Goal: Find specific page/section: Find specific page/section

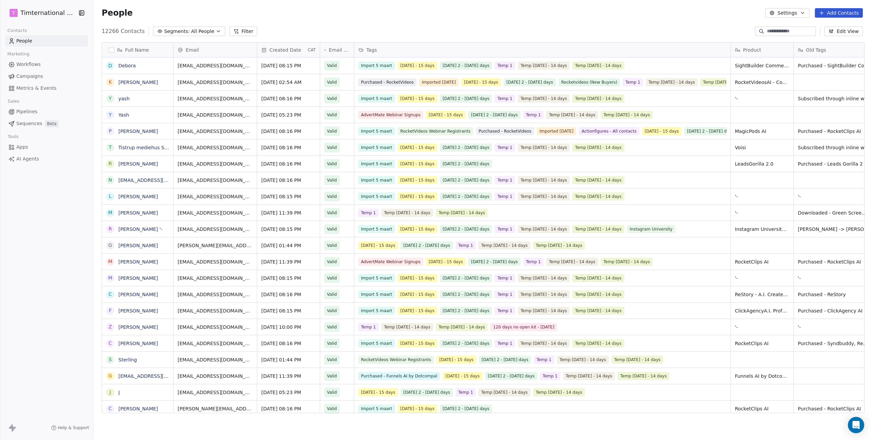
scroll to position [382, 774]
click at [32, 74] on span "Campaigns" at bounding box center [29, 76] width 27 height 7
